Goal: Transaction & Acquisition: Purchase product/service

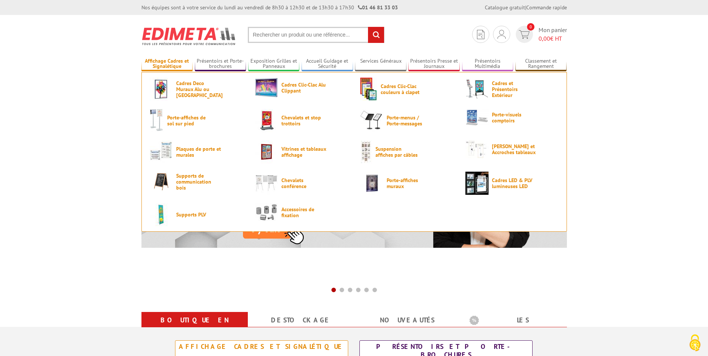
click at [172, 60] on link "Affichage Cadres et Signalétique" at bounding box center [167, 64] width 52 height 12
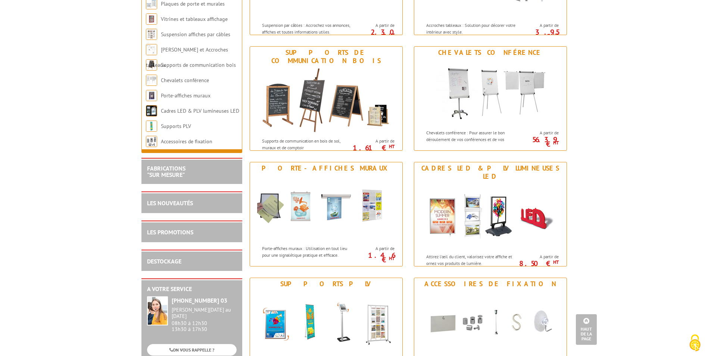
scroll to position [784, 0]
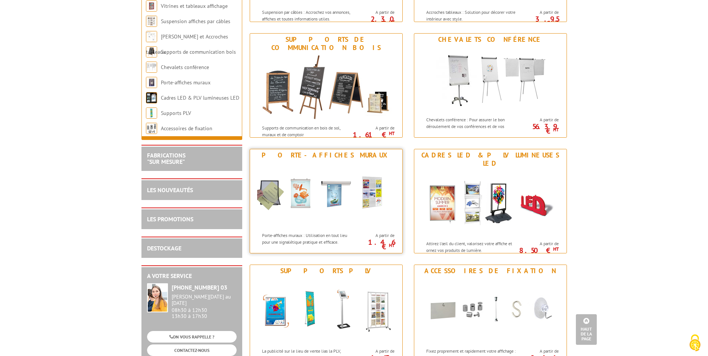
click at [326, 222] on img at bounding box center [326, 194] width 138 height 67
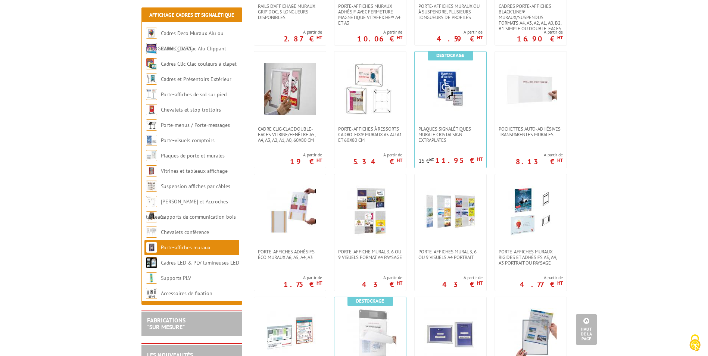
scroll to position [373, 0]
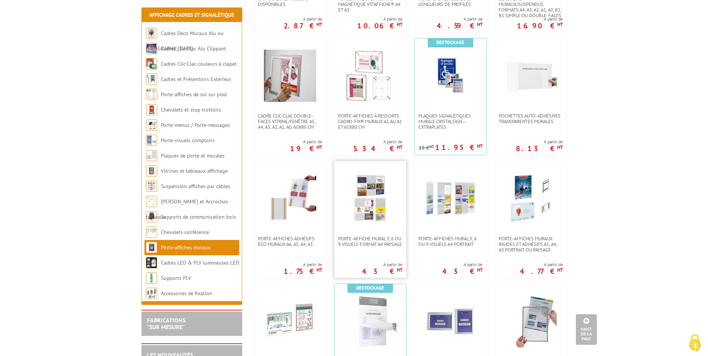
click at [370, 195] on img at bounding box center [370, 198] width 52 height 52
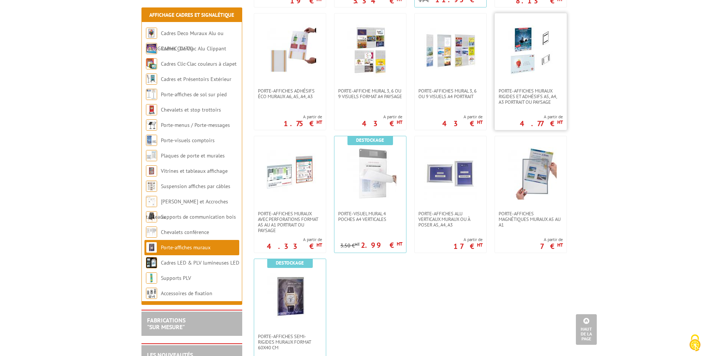
scroll to position [523, 0]
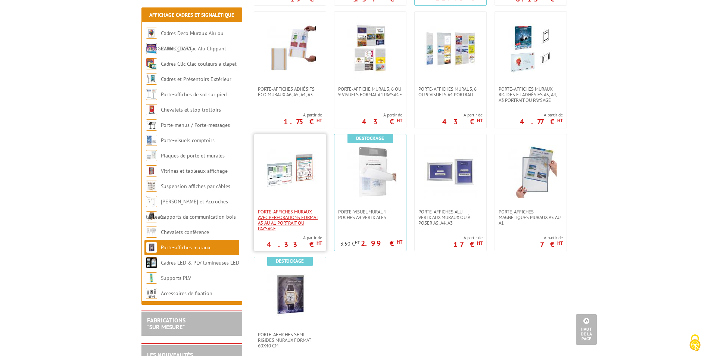
click at [290, 211] on span "Porte-affiches muraux avec perforations format A5 au A1 portrait ou paysage" at bounding box center [290, 220] width 64 height 22
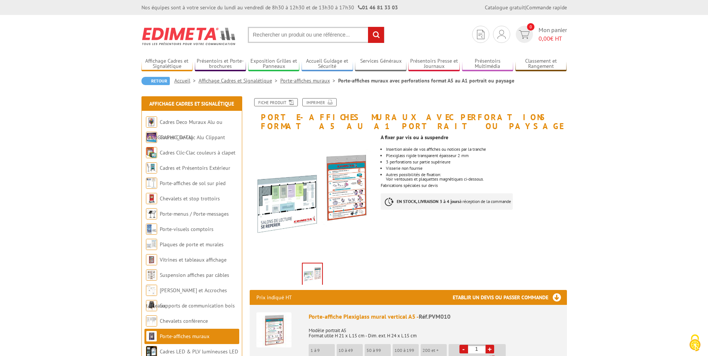
click at [287, 205] on img at bounding box center [313, 197] width 126 height 126
click at [318, 284] on img at bounding box center [312, 275] width 19 height 23
click at [311, 268] on img at bounding box center [312, 275] width 19 height 23
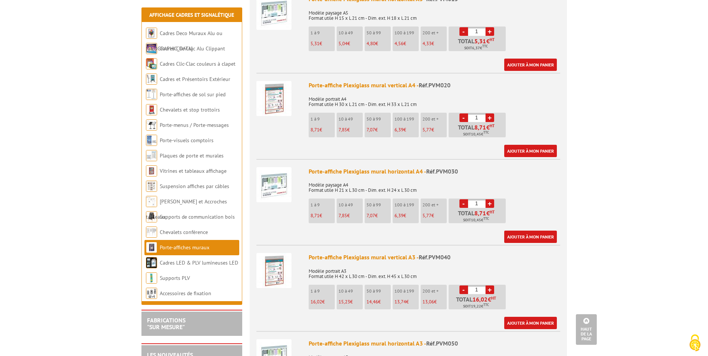
scroll to position [411, 0]
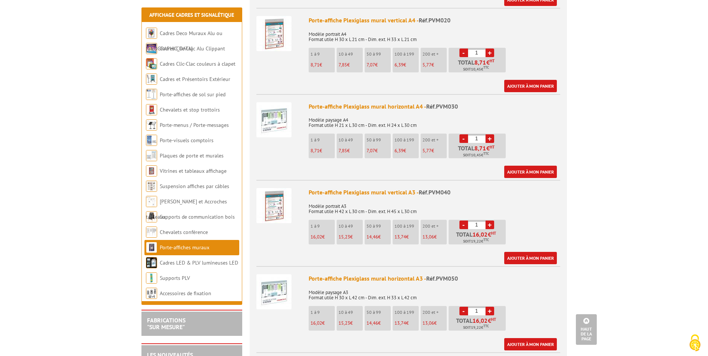
scroll to position [336, 0]
